Goal: Navigation & Orientation: Find specific page/section

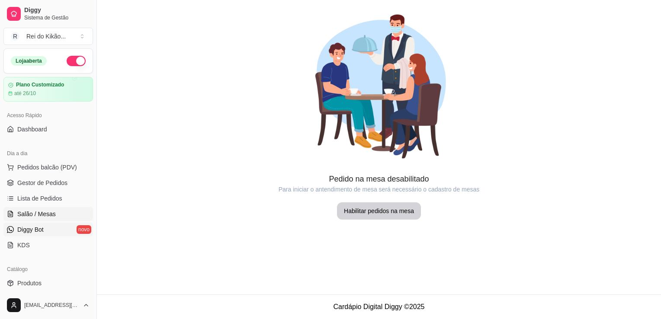
click at [35, 229] on span "Diggy Bot" at bounding box center [30, 229] width 26 height 9
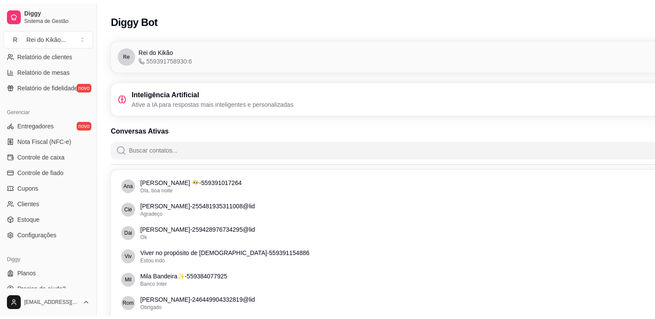
scroll to position [303, 0]
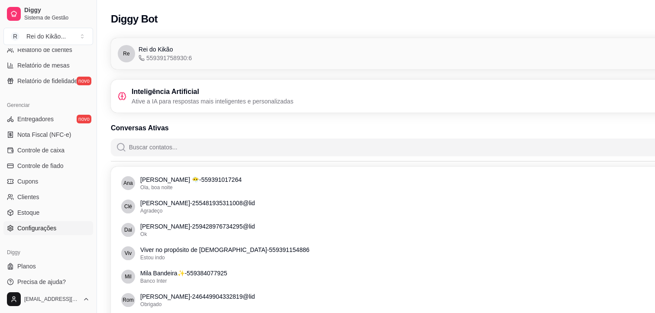
click at [64, 230] on link "Configurações" at bounding box center [48, 228] width 90 height 14
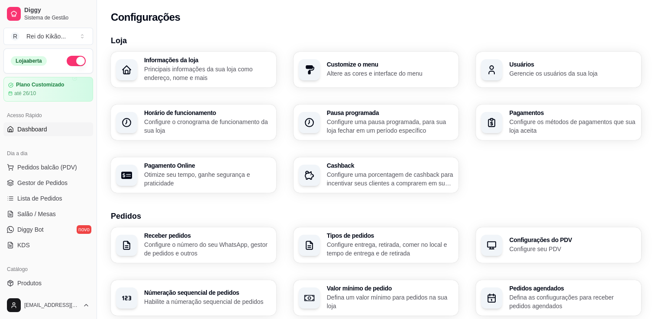
click at [41, 128] on span "Dashboard" at bounding box center [32, 129] width 30 height 9
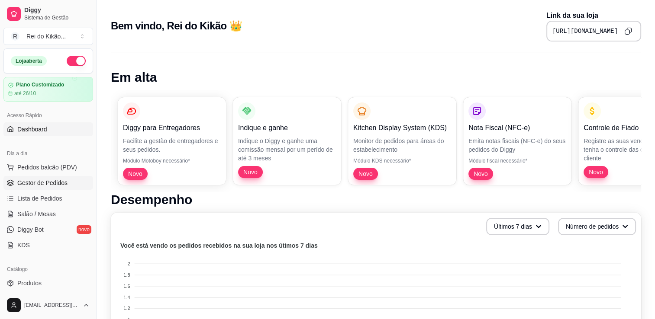
click at [34, 180] on span "Gestor de Pedidos" at bounding box center [42, 183] width 50 height 9
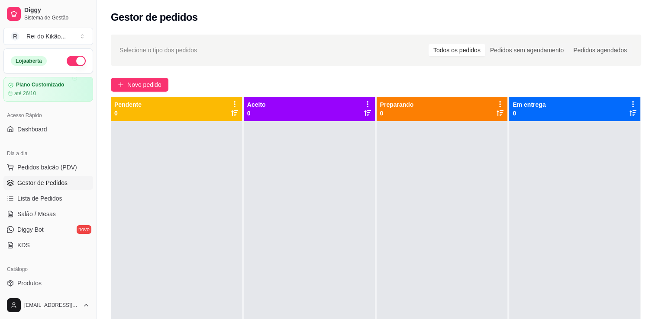
click at [459, 250] on div at bounding box center [441, 280] width 131 height 319
